Goal: Task Accomplishment & Management: Complete application form

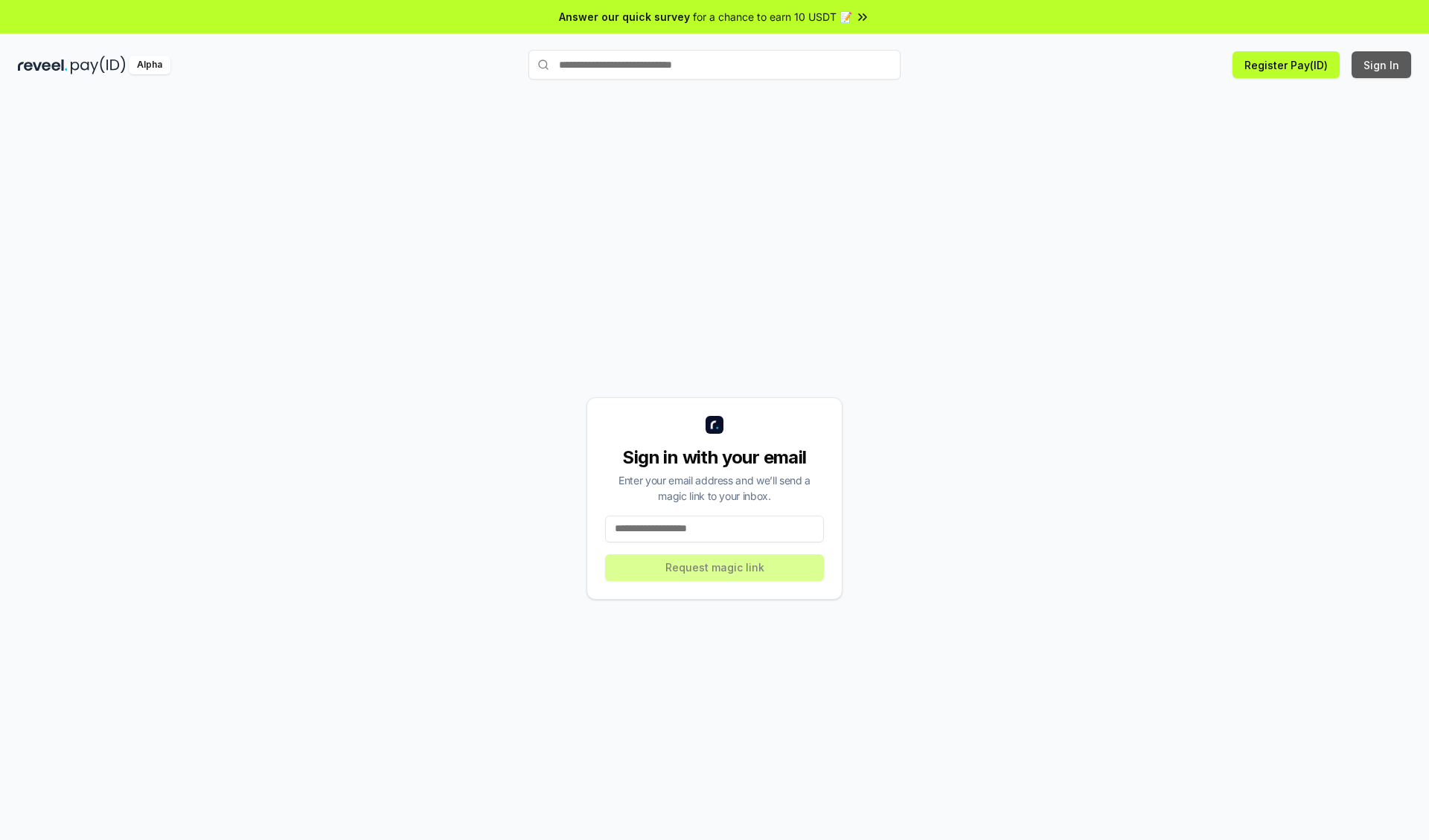
click at [1382, 65] on button "Sign In" at bounding box center [1381, 64] width 60 height 26
type input "**********"
click at [714, 567] on button "Request magic link" at bounding box center [714, 567] width 218 height 26
